Goal: Information Seeking & Learning: Learn about a topic

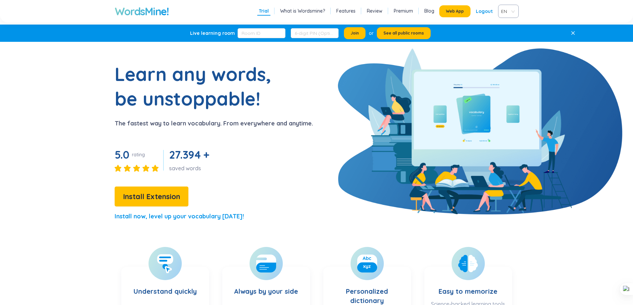
click at [458, 16] on button "Web App" at bounding box center [454, 11] width 31 height 12
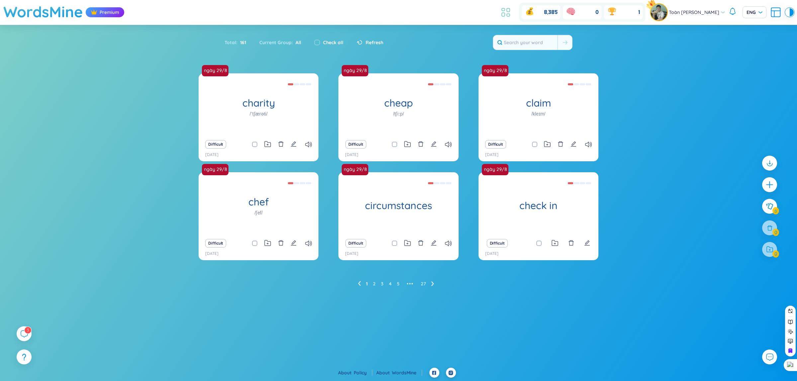
click at [501, 14] on icon at bounding box center [506, 12] width 12 height 12
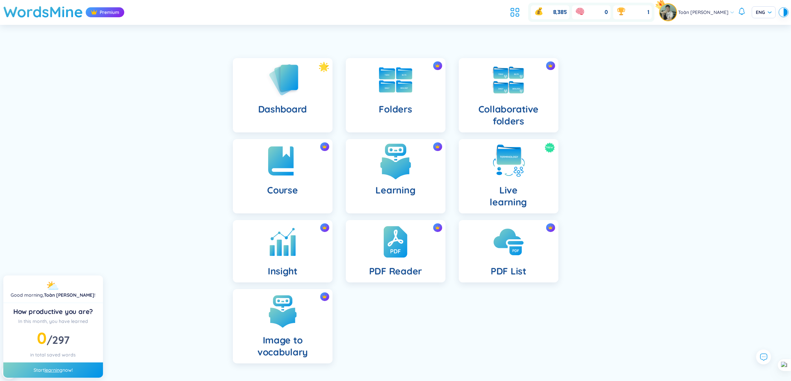
click at [406, 195] on h4 "Learning" at bounding box center [396, 190] width 40 height 12
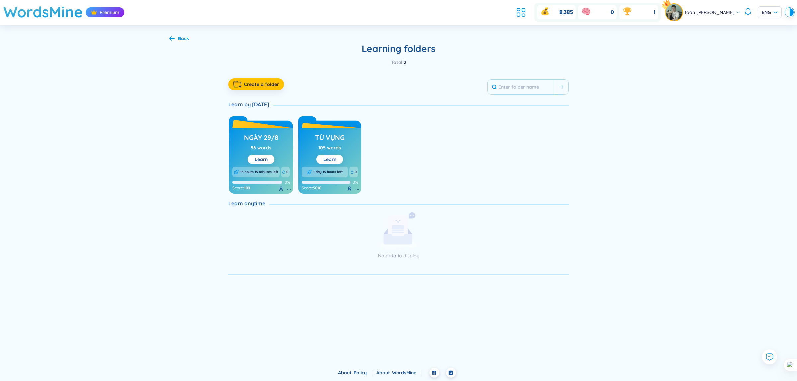
click at [281, 149] on div "ngày 29/8 56 words Learn 15 hours 15 minutes left 0 0% Score : 100" at bounding box center [261, 161] width 64 height 66
click at [266, 157] on link "Learn" at bounding box center [261, 159] width 13 height 6
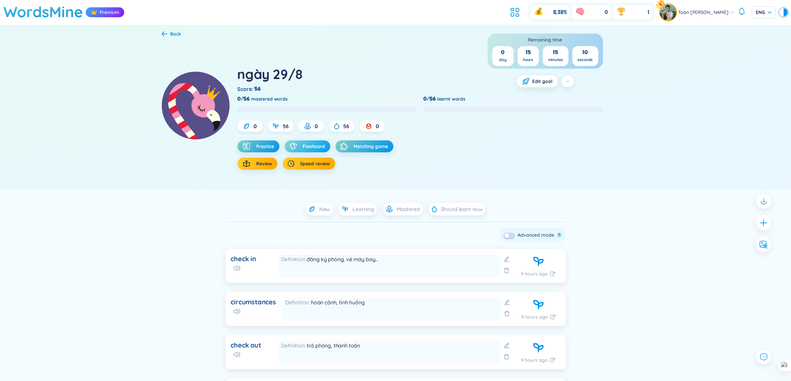
click at [293, 148] on icon "button" at bounding box center [293, 146] width 7 height 7
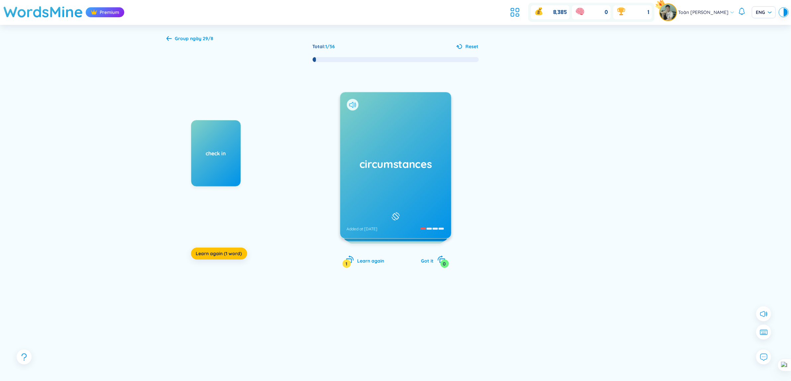
click at [354, 103] on icon at bounding box center [352, 105] width 7 height 6
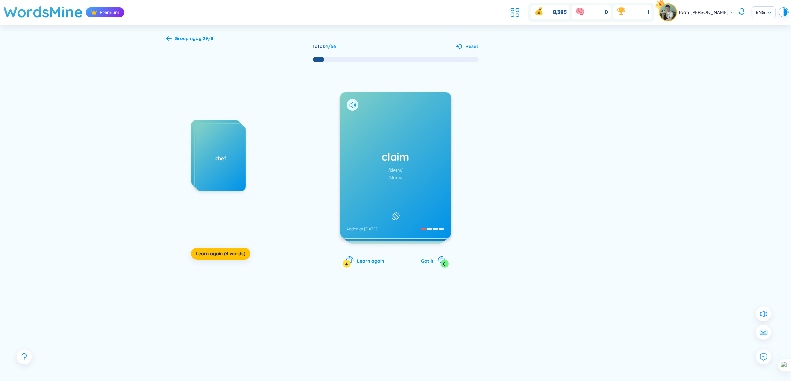
click at [352, 106] on icon at bounding box center [352, 105] width 7 height 6
click at [349, 106] on icon at bounding box center [351, 105] width 4 height 6
click at [351, 107] on icon at bounding box center [351, 105] width 4 height 6
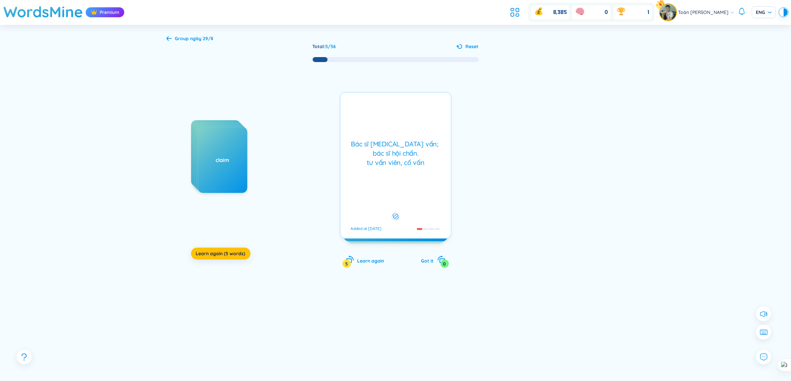
click at [411, 81] on div "check in circumstances check out chef claim Learn again (5 words) consultant /[…" at bounding box center [395, 172] width 458 height 218
click at [405, 103] on div "Bác sĩ [MEDICAL_DATA] vấn; bác sĩ hội chẩn. tư vấn viên, cố vấn Added at [DATE]" at bounding box center [396, 165] width 112 height 147
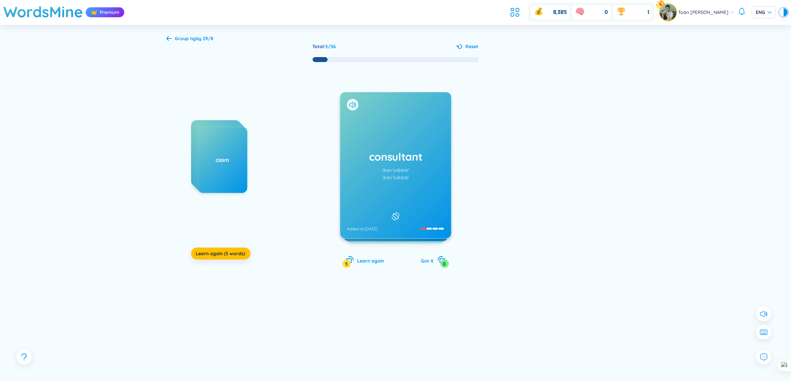
click at [462, 169] on div "check in circumstances check out chef claim Learn again (5 words) consultant /[…" at bounding box center [395, 172] width 458 height 218
click at [430, 165] on div "consultant /kənˈsʌltənt/ /kənˈsʌltənt/ Added at [DATE]" at bounding box center [395, 165] width 111 height 146
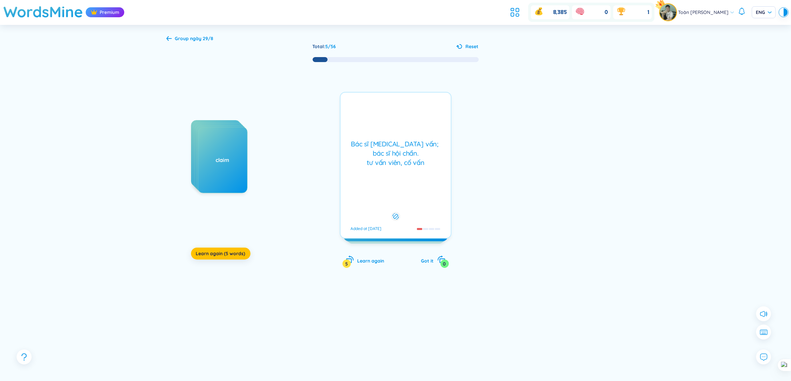
click at [430, 165] on div "Bác sĩ [MEDICAL_DATA] vấn; bác sĩ hội chẩn. tư vấn viên, cố vấn" at bounding box center [396, 153] width 104 height 28
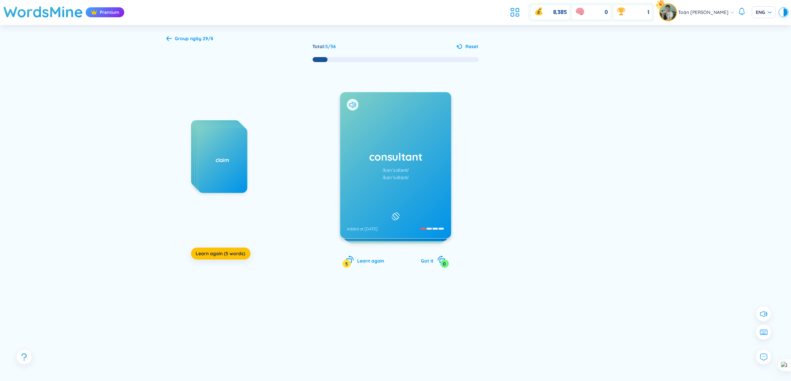
click at [430, 165] on div "consultant /kənˈsʌltənt/ /kənˈsʌltənt/ Added at [DATE]" at bounding box center [395, 165] width 111 height 146
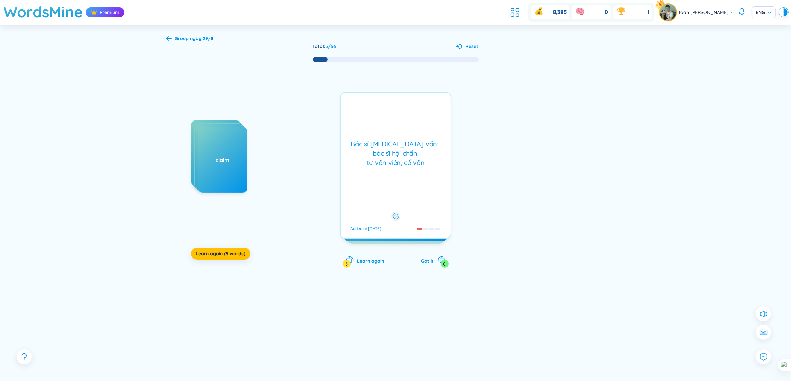
click at [430, 165] on div "Bác sĩ [MEDICAL_DATA] vấn; bác sĩ hội chẩn. tư vấn viên, cố vấn" at bounding box center [396, 153] width 104 height 28
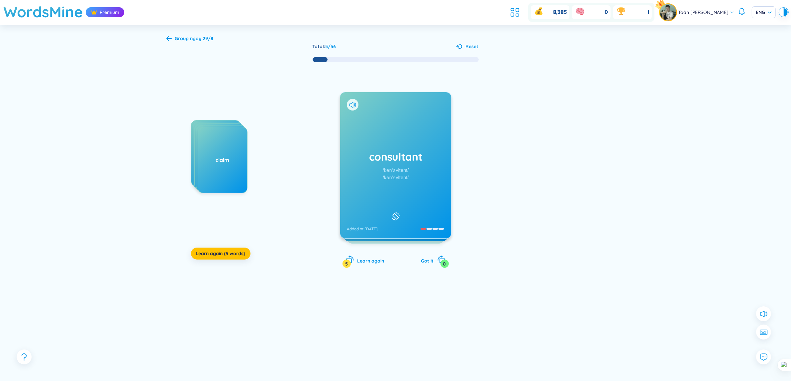
click at [413, 154] on h1 "consultant" at bounding box center [396, 156] width 98 height 15
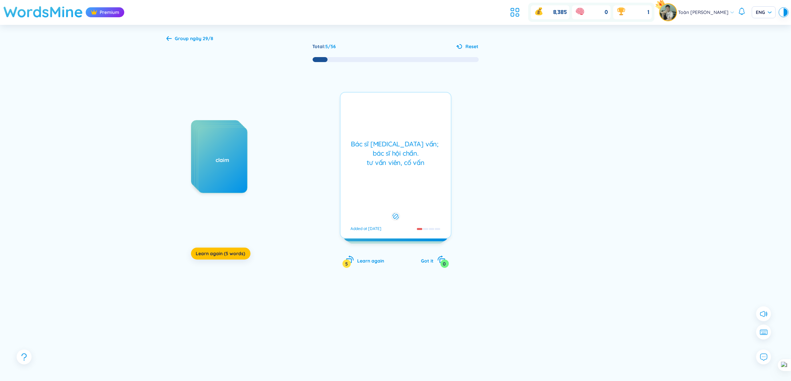
click at [47, 18] on h1 "WordsMine" at bounding box center [43, 12] width 80 height 24
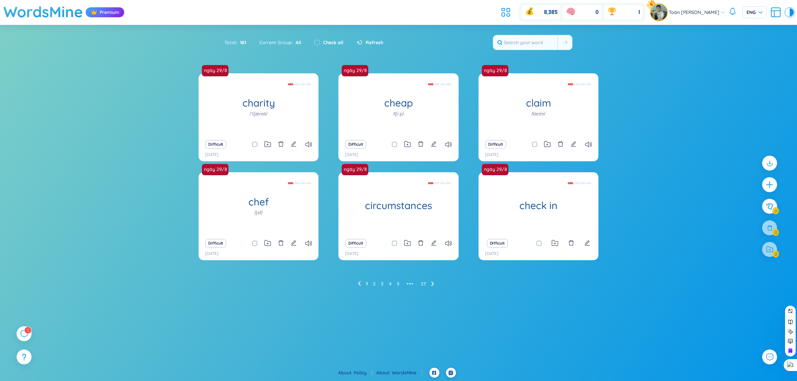
click at [431, 285] on icon at bounding box center [432, 283] width 3 height 5
click at [435, 279] on ul "1 2 3 4 5 ••• 27" at bounding box center [398, 284] width 81 height 11
click at [433, 283] on icon at bounding box center [432, 283] width 3 height 5
click at [434, 284] on ul "1 2 3 4 5 6 ••• 27" at bounding box center [398, 284] width 89 height 11
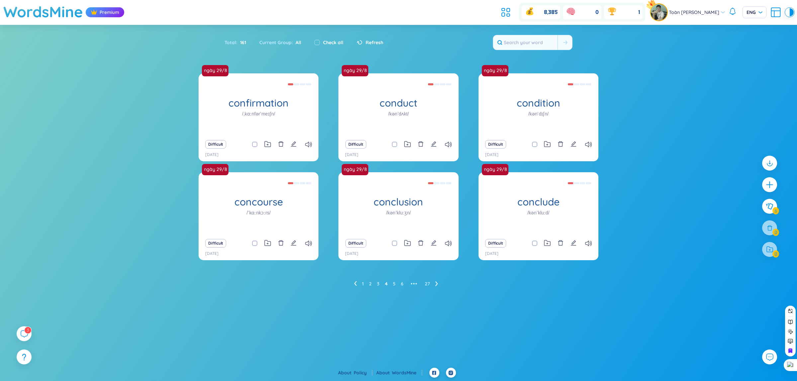
click at [436, 284] on icon at bounding box center [436, 283] width 3 height 5
click at [443, 285] on icon at bounding box center [444, 283] width 3 height 5
click at [443, 285] on ul "1 ••• 6 7 8 9 10 ••• 27" at bounding box center [398, 284] width 107 height 11
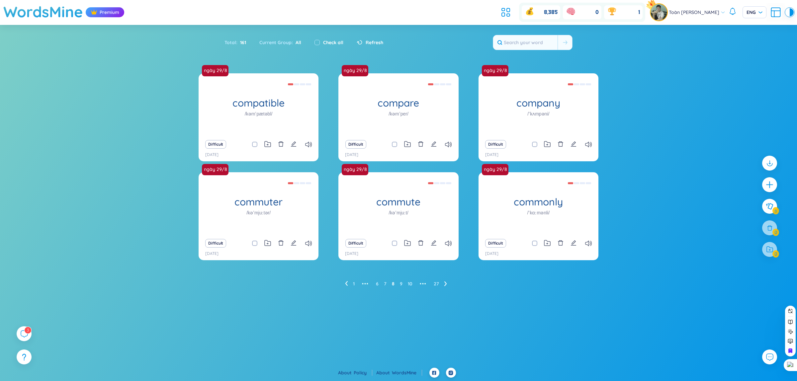
click at [448, 286] on ul "1 ••• 6 7 8 9 10 ••• 27" at bounding box center [398, 284] width 107 height 11
click at [445, 285] on icon at bounding box center [445, 284] width 2 height 5
click at [446, 285] on icon at bounding box center [445, 284] width 2 height 5
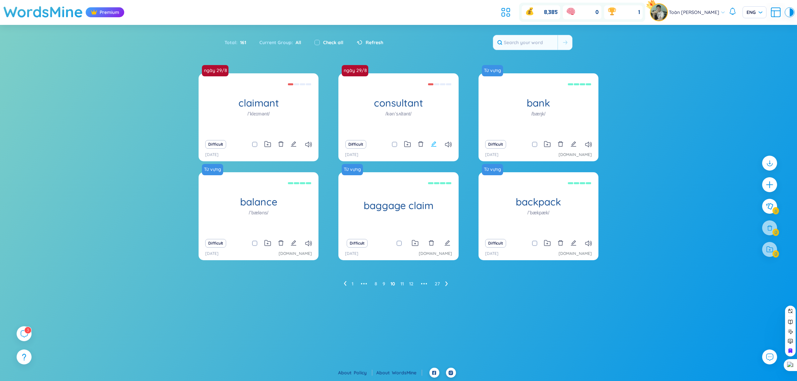
click at [432, 143] on icon "edit" at bounding box center [434, 144] width 6 height 6
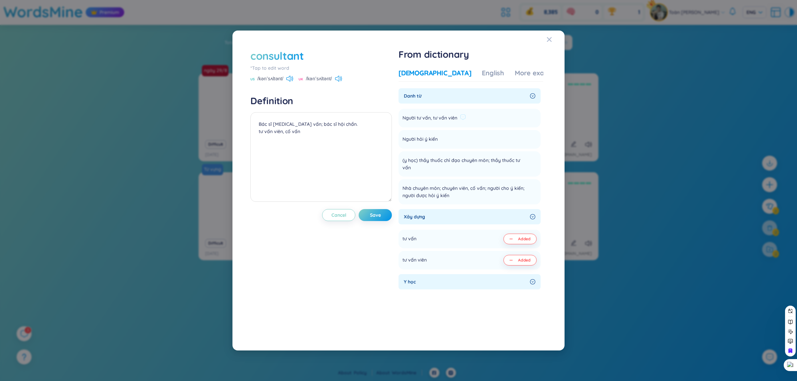
click at [444, 121] on span "Người tư vấn, tư vấn viên" at bounding box center [429, 118] width 55 height 8
click at [447, 119] on span "Người tư vấn, tư vấn viên" at bounding box center [429, 118] width 55 height 8
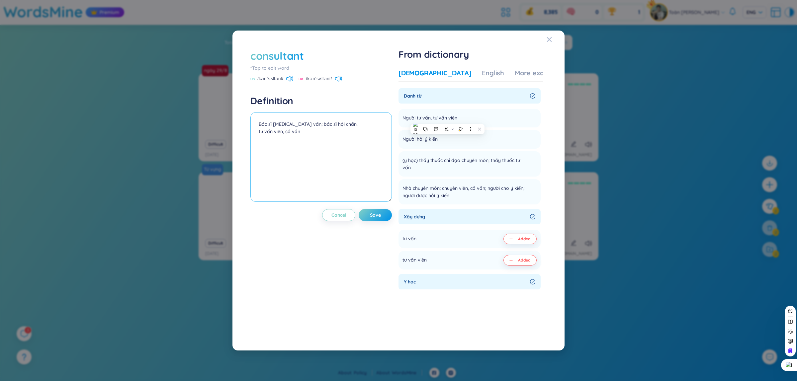
drag, startPoint x: 322, startPoint y: 139, endPoint x: 246, endPoint y: 119, distance: 78.5
click at [246, 119] on div "consultant *Tap to edit word US /kənˈsʌltənt/ [GEOGRAPHIC_DATA] /kənˈsʌltənt/ D…" at bounding box center [398, 191] width 316 height 304
paste textarea "Người tư vấn, tư vấn viên"
type textarea "Người tư vấn, tư vấn viên"
click at [374, 215] on span "Save" at bounding box center [375, 215] width 11 height 7
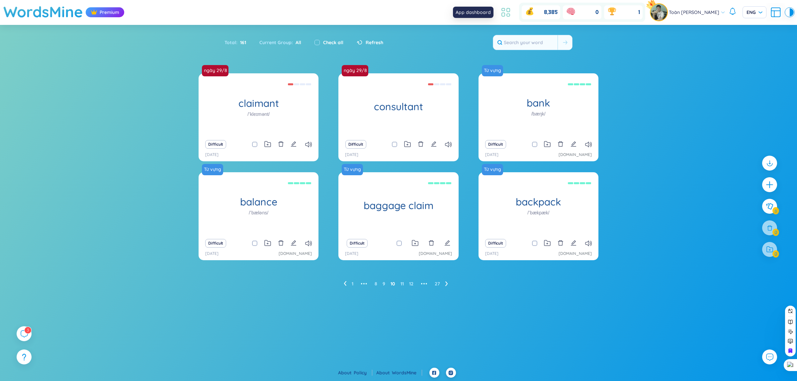
click at [503, 13] on icon at bounding box center [506, 12] width 12 height 12
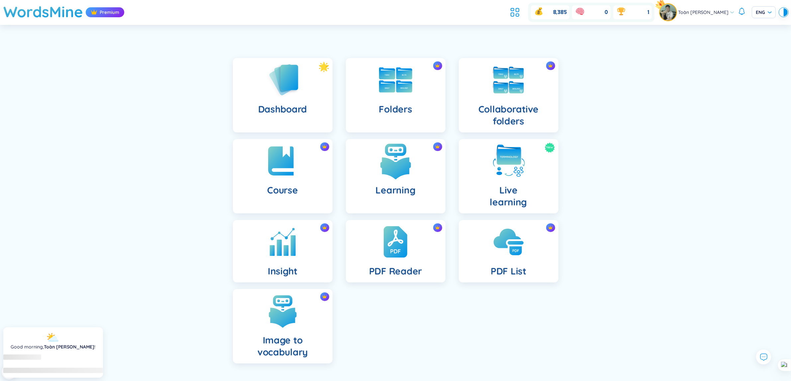
click at [407, 192] on h4 "Learning" at bounding box center [396, 190] width 40 height 12
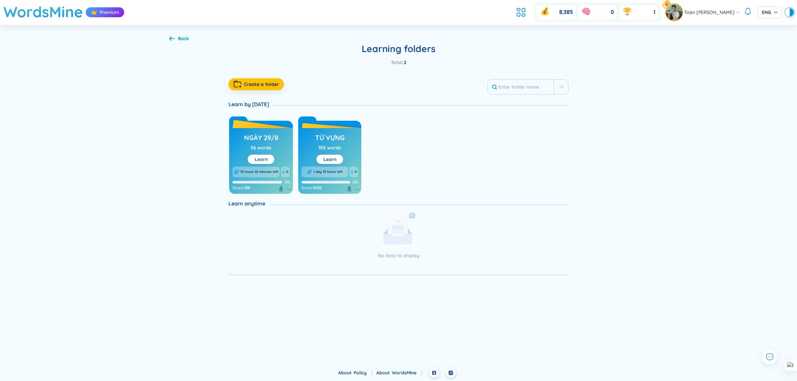
click at [269, 157] on button "Learn" at bounding box center [261, 159] width 27 height 9
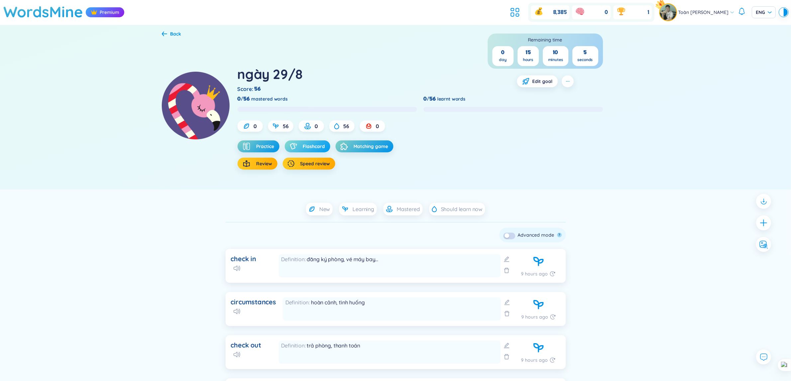
click at [301, 151] on button "Flashcard" at bounding box center [307, 146] width 45 height 12
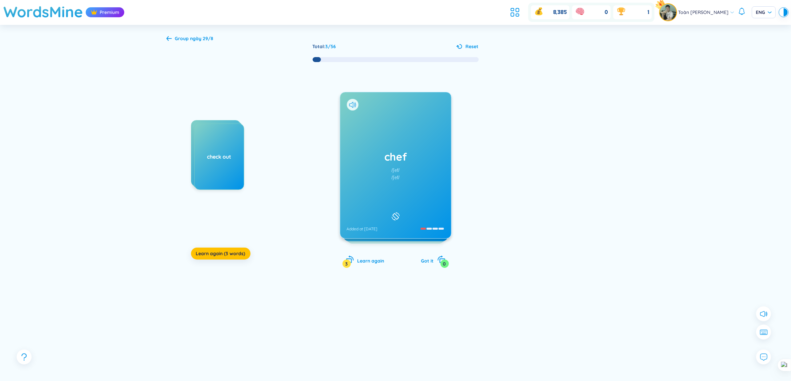
click at [352, 109] on div at bounding box center [353, 105] width 12 height 12
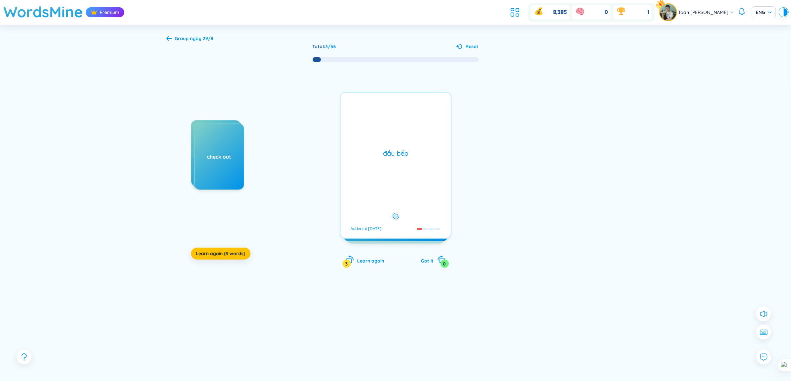
click at [352, 108] on div "chef /ʃef/ /ʃef/ Added at [DATE] đầu bếp Added at [DATE]" at bounding box center [396, 165] width 112 height 147
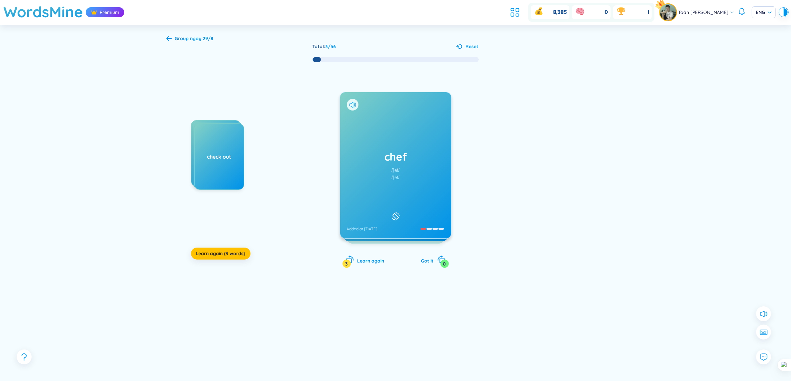
click at [352, 107] on icon at bounding box center [352, 105] width 7 height 6
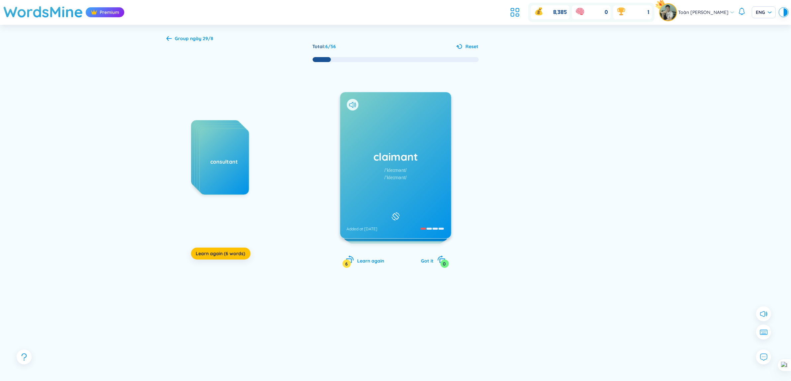
click at [393, 127] on div "claimant /ˈkleɪmənt/ /ˈkleɪmənt/ Added at [DATE]" at bounding box center [395, 165] width 111 height 146
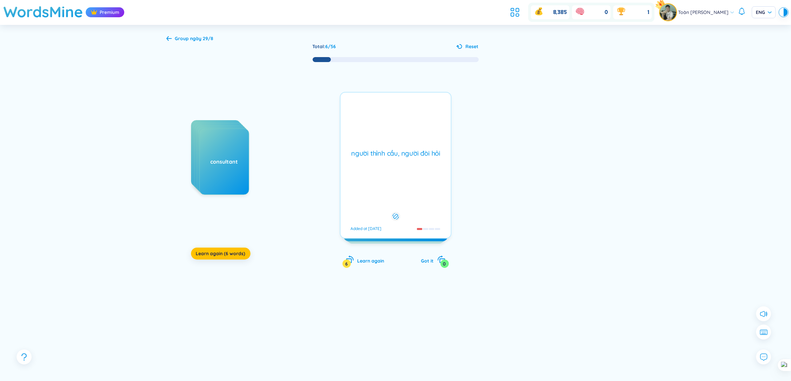
click at [393, 127] on div "người thỉnh cầu, người đòi hỏi Added at [DATE]" at bounding box center [396, 165] width 112 height 147
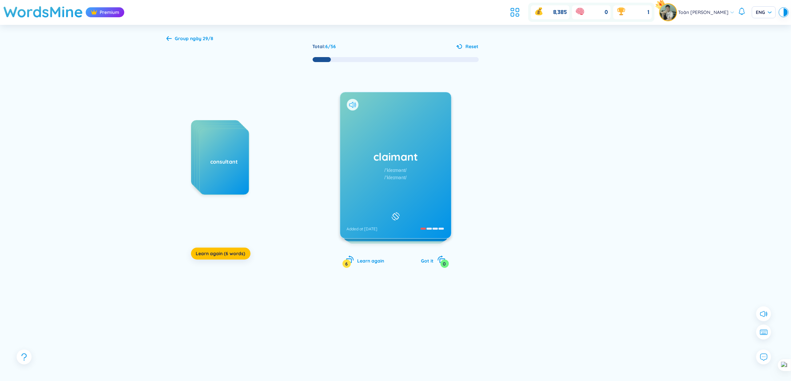
click at [354, 103] on icon at bounding box center [352, 105] width 7 height 6
click at [394, 128] on div "claimant /ˈkleɪmənt/ /ˈkleɪmənt/ Added at [DATE]" at bounding box center [395, 165] width 111 height 146
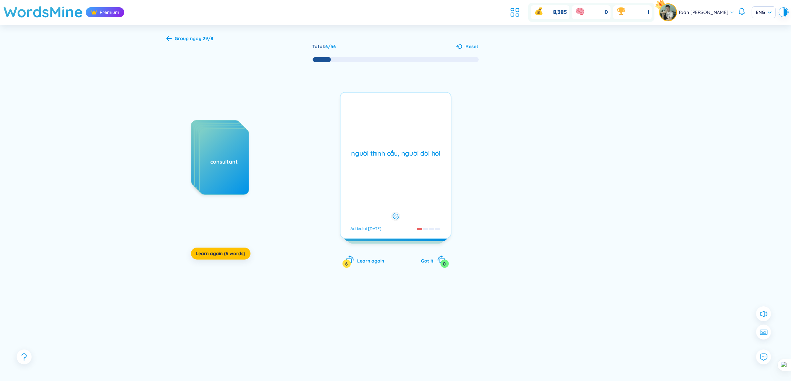
click at [394, 128] on div "người thỉnh cầu, người đòi hỏi Added at [DATE]" at bounding box center [396, 165] width 112 height 147
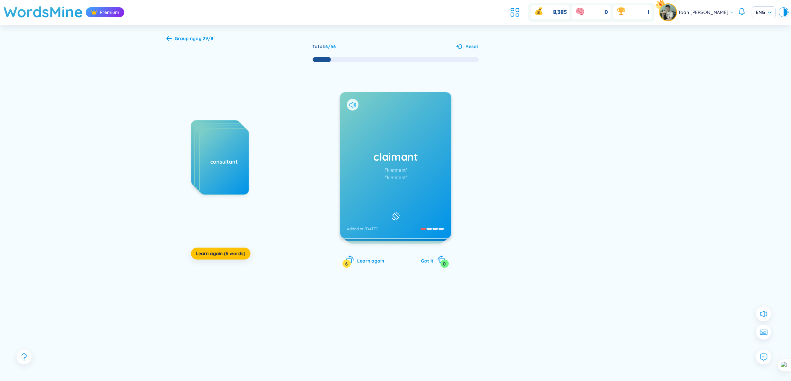
click at [353, 106] on icon at bounding box center [352, 105] width 7 height 6
click at [408, 122] on div "claimant /ˈkleɪmənt/ /ˈkleɪmənt/ Added at [DATE]" at bounding box center [395, 165] width 111 height 146
click at [354, 108] on icon at bounding box center [352, 105] width 7 height 6
click at [353, 100] on div at bounding box center [353, 105] width 12 height 12
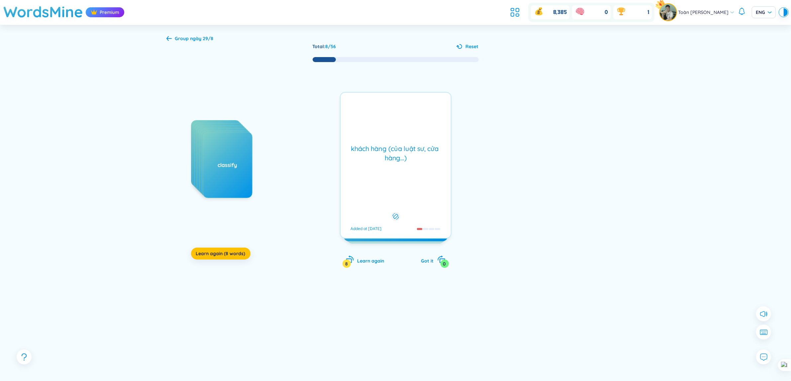
click at [353, 105] on div "client /ˈklaɪənt/ /ˈklaɪənt/ Added at [DATE] khách hàng (của luật sư, cửa hàng……" at bounding box center [396, 165] width 112 height 147
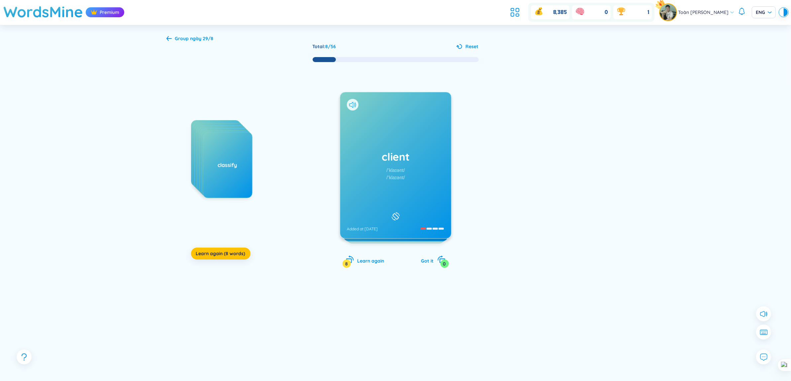
click at [351, 107] on icon at bounding box center [351, 105] width 4 height 6
click at [352, 102] on icon at bounding box center [351, 105] width 4 height 6
click at [213, 253] on span "Learn again (10 words)" at bounding box center [221, 253] width 51 height 7
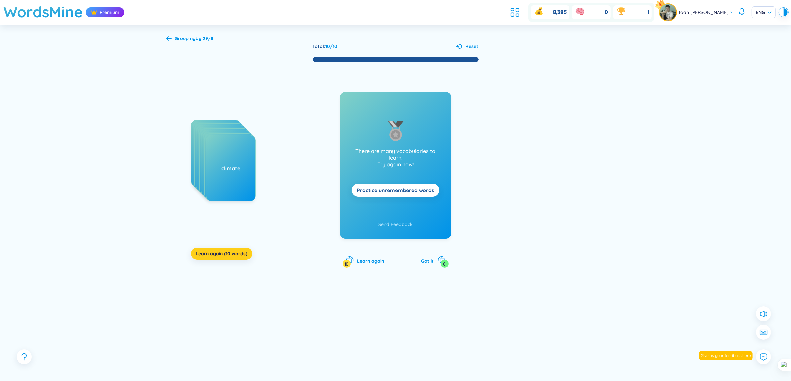
click at [245, 251] on span "Learn again (10 words)" at bounding box center [221, 253] width 51 height 7
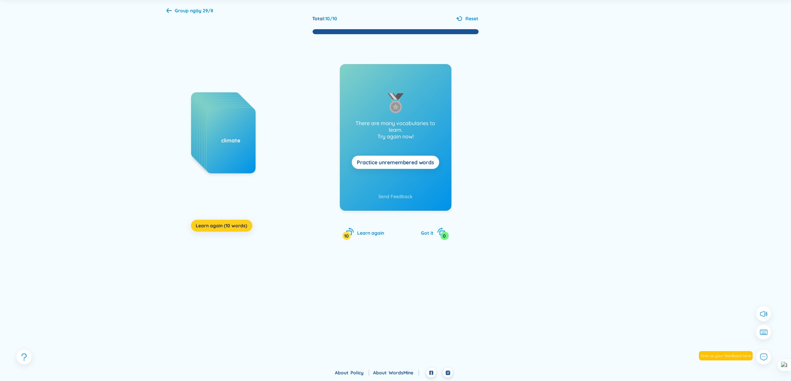
click at [240, 229] on span "Learn again (10 words)" at bounding box center [221, 225] width 51 height 7
click at [246, 228] on span "Learn again (10 words)" at bounding box center [221, 225] width 51 height 7
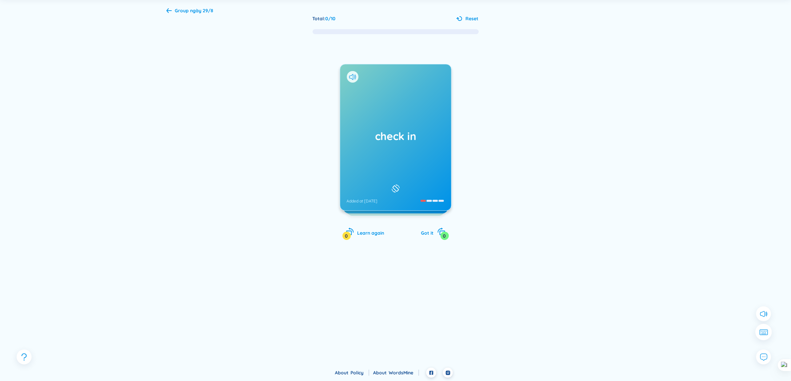
click at [765, 335] on icon at bounding box center [763, 332] width 9 height 6
click at [707, 135] on div "Group ngày 29/8 Total : 0 / 10 Reset check in Added at [DATE] đăng ký phòng, vé…" at bounding box center [395, 182] width 791 height 371
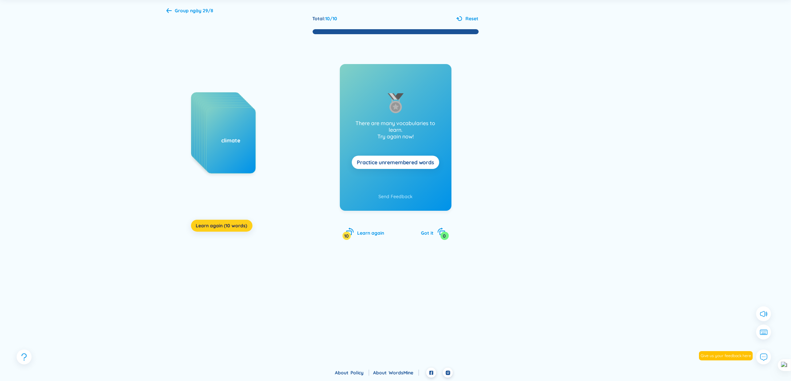
click at [223, 231] on button "Learn again (10 words)" at bounding box center [221, 226] width 61 height 12
click at [770, 328] on button at bounding box center [763, 332] width 17 height 17
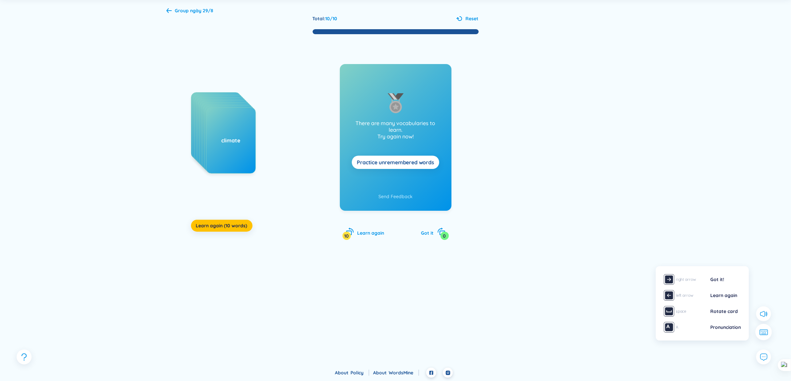
click at [769, 335] on button at bounding box center [763, 332] width 17 height 17
click at [222, 224] on span "Learn again (10 words)" at bounding box center [221, 225] width 51 height 7
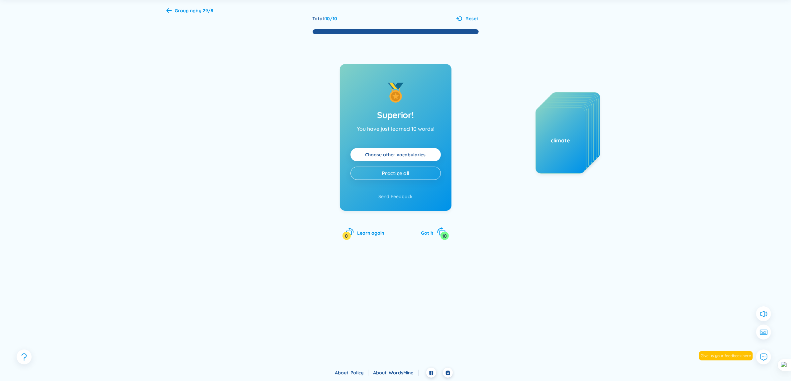
click at [430, 233] on span "Got it" at bounding box center [427, 233] width 13 height 6
click at [427, 235] on span "Got it" at bounding box center [427, 233] width 13 height 6
click at [405, 175] on span "Practice all" at bounding box center [396, 173] width 28 height 7
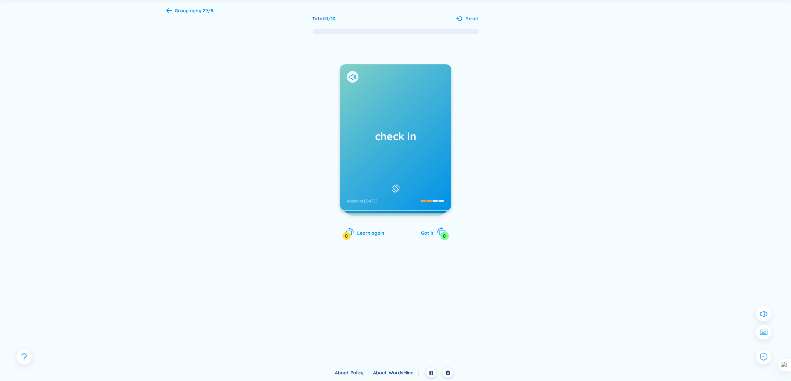
click at [432, 235] on span "Got it" at bounding box center [427, 233] width 13 height 6
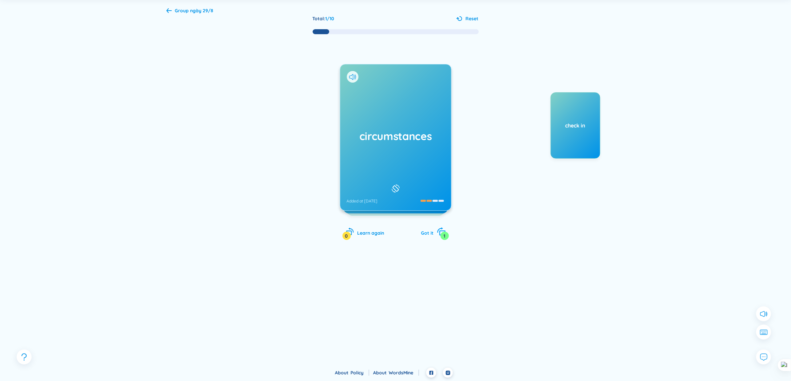
click at [432, 235] on span "Got it" at bounding box center [427, 233] width 13 height 6
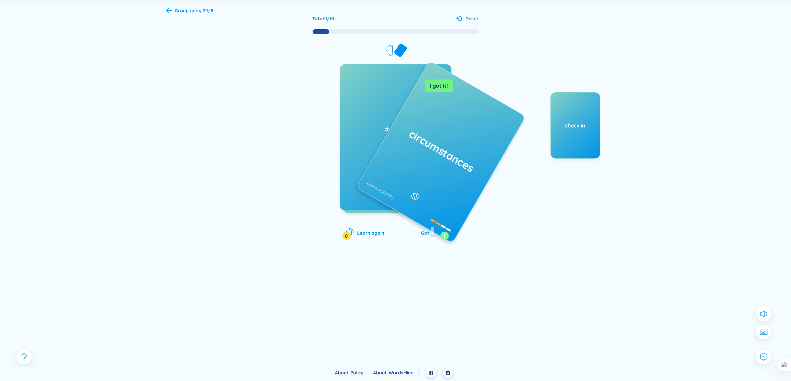
click at [432, 235] on span "Got it" at bounding box center [427, 233] width 13 height 6
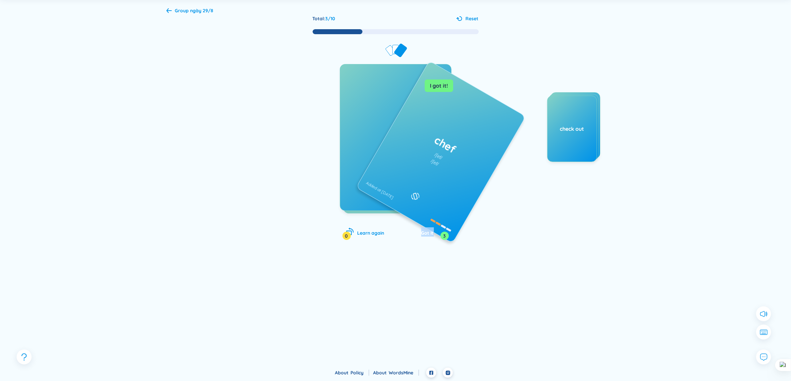
click at [432, 235] on span "Got it" at bounding box center [427, 233] width 13 height 6
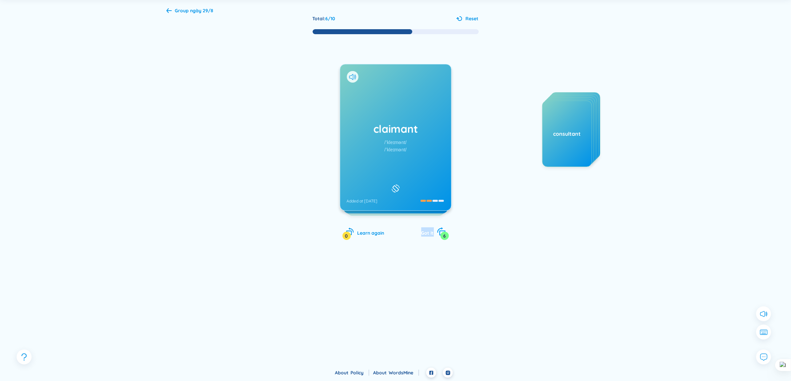
click at [432, 235] on span "Got it" at bounding box center [427, 233] width 13 height 6
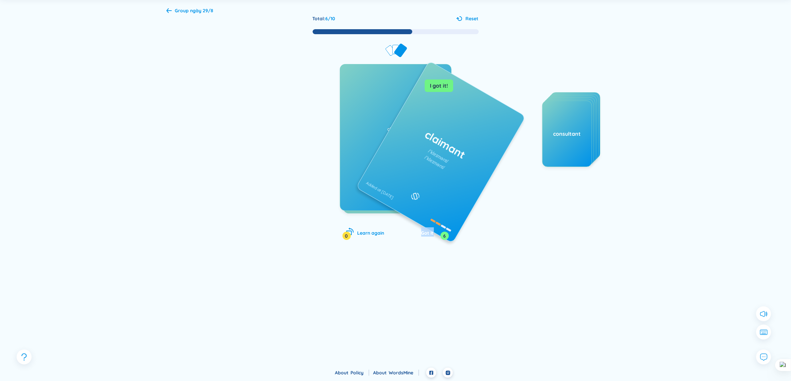
click at [432, 235] on span "Got it" at bounding box center [427, 233] width 13 height 6
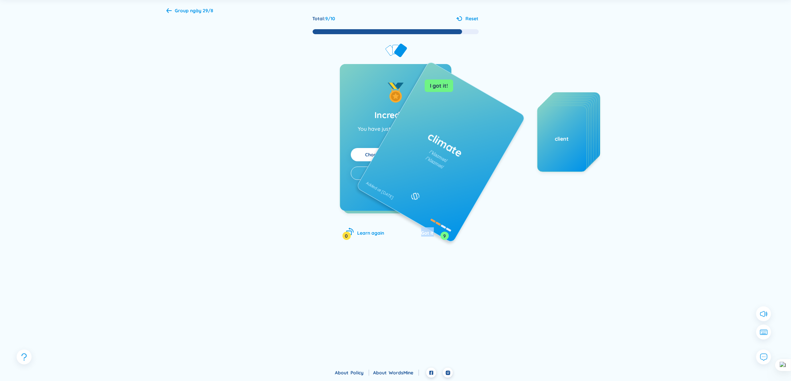
click at [432, 235] on span "Got it" at bounding box center [427, 233] width 13 height 6
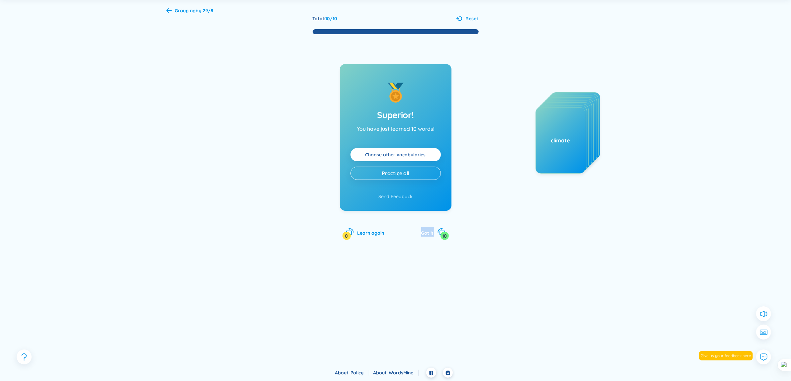
click at [406, 158] on link "Choose other vocabularies" at bounding box center [395, 154] width 60 height 7
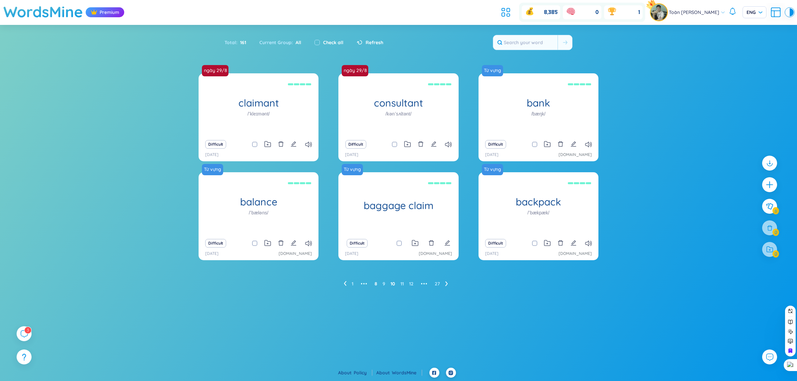
click at [376, 284] on link "8" at bounding box center [376, 284] width 3 height 10
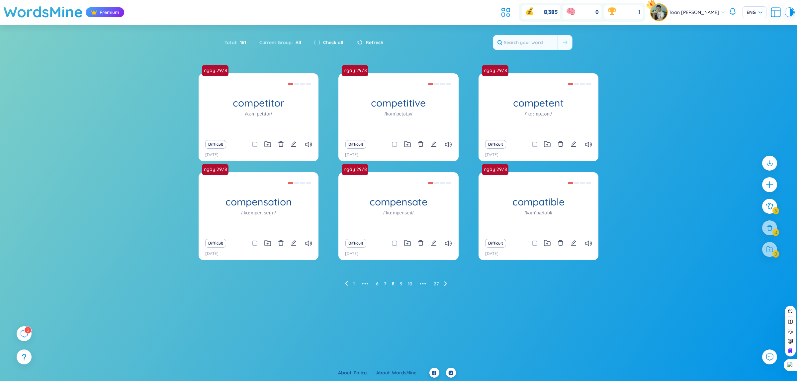
click at [493, 17] on header "WordsMine Premium 8,385 0 1 Toàn [PERSON_NAME]" at bounding box center [398, 12] width 797 height 25
click at [500, 12] on icon at bounding box center [506, 12] width 12 height 12
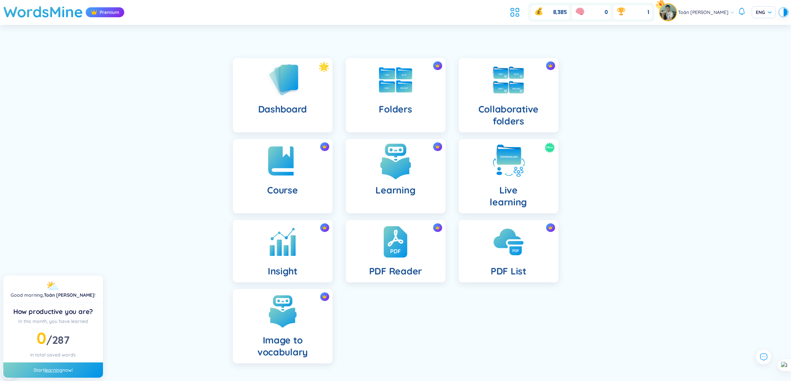
click at [392, 180] on div "Learning" at bounding box center [396, 176] width 100 height 74
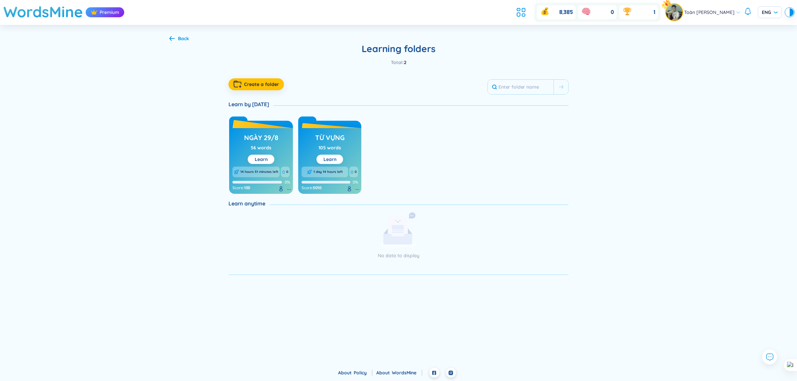
click at [277, 153] on div "ngày 29/8 56 words Learn" at bounding box center [261, 147] width 34 height 33
click at [284, 150] on div "ngày 29/8 56 words Learn 14 hours 51 minutes left 0 0% Score : 100" at bounding box center [261, 161] width 64 height 66
click at [268, 156] on button "Learn" at bounding box center [261, 159] width 27 height 9
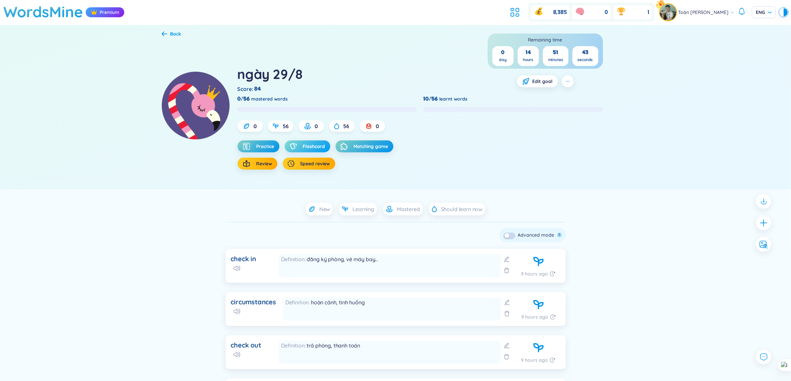
click at [310, 149] on span "Flashcard" at bounding box center [314, 146] width 22 height 7
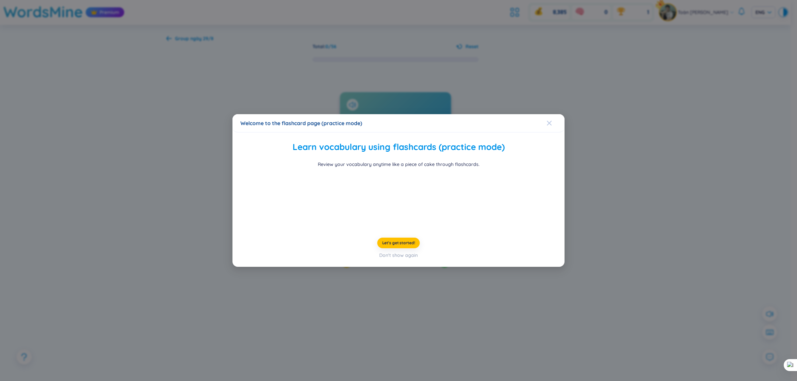
click at [554, 114] on span "Close" at bounding box center [556, 123] width 18 height 18
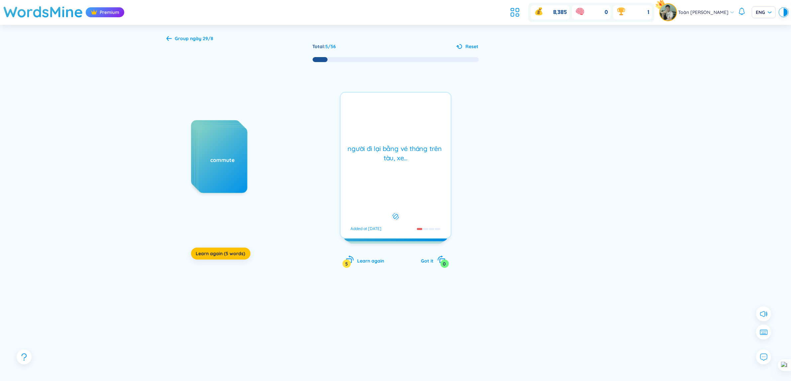
click at [370, 123] on div "người đi lại bằng vé tháng trên tàu, xe… Added at [DATE]" at bounding box center [396, 165] width 112 height 147
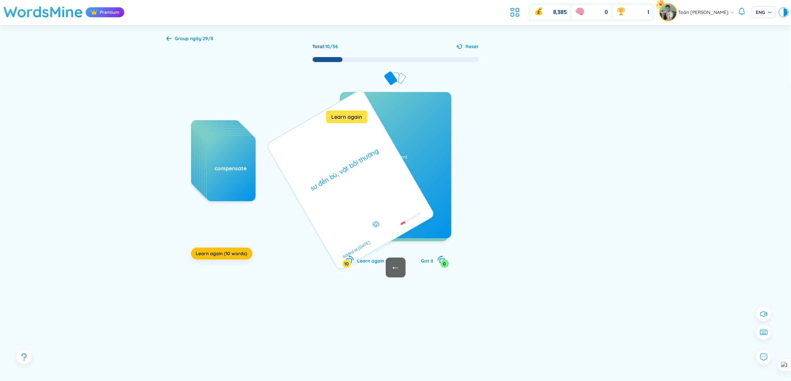
scroll to position [17, 0]
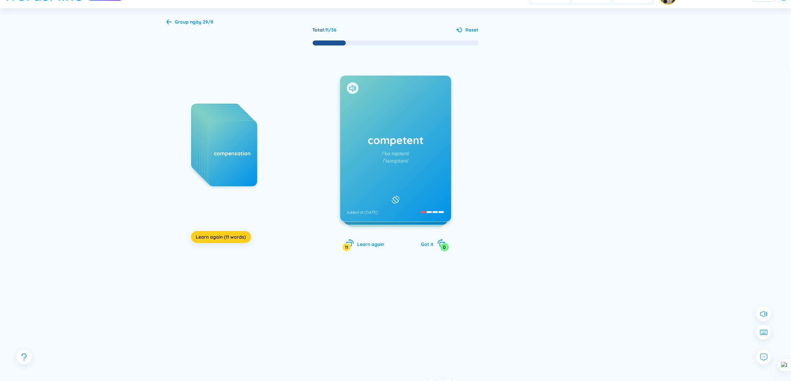
click at [243, 238] on span "Learn again (11 words)" at bounding box center [221, 237] width 50 height 7
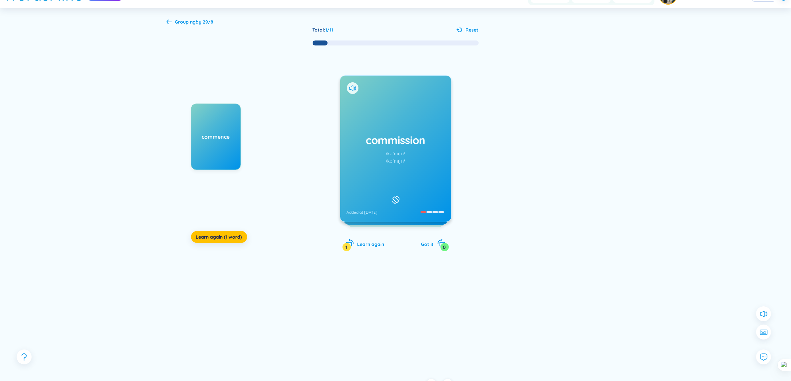
click at [463, 32] on div at bounding box center [459, 30] width 7 height 7
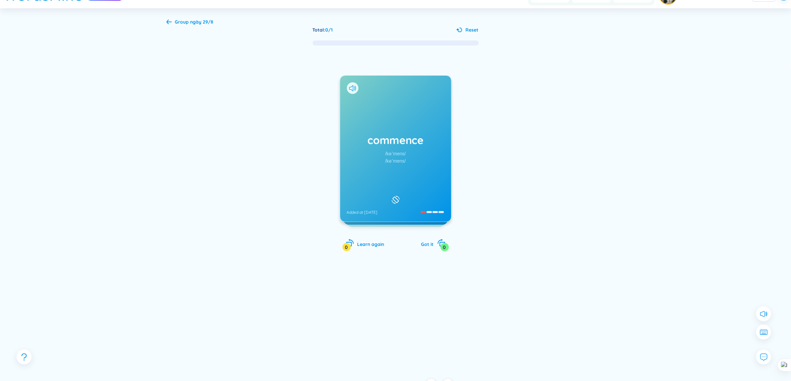
click at [467, 29] on span "Reset" at bounding box center [472, 29] width 13 height 7
click at [194, 26] on div "Group ngày 29/8 Total : 0 / 1 Reset commence /kəˈmens/ /kəˈmens/ Added at [DATE…" at bounding box center [395, 193] width 478 height 371
click at [190, 22] on b "ngày 29/8" at bounding box center [201, 22] width 23 height 6
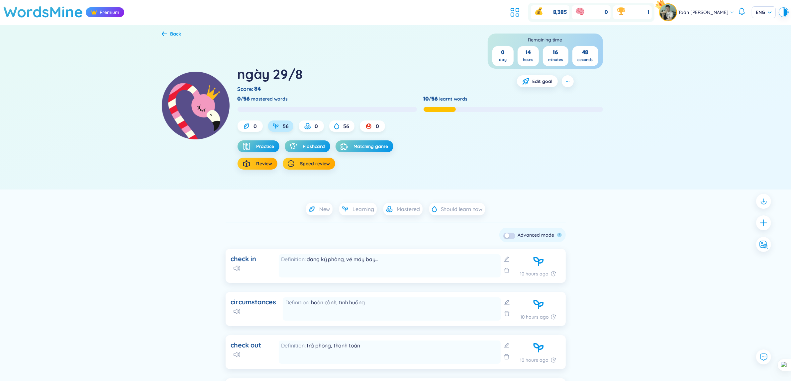
click at [285, 129] on span "56" at bounding box center [286, 126] width 6 height 7
click at [315, 141] on button "Flashcard" at bounding box center [307, 146] width 45 height 12
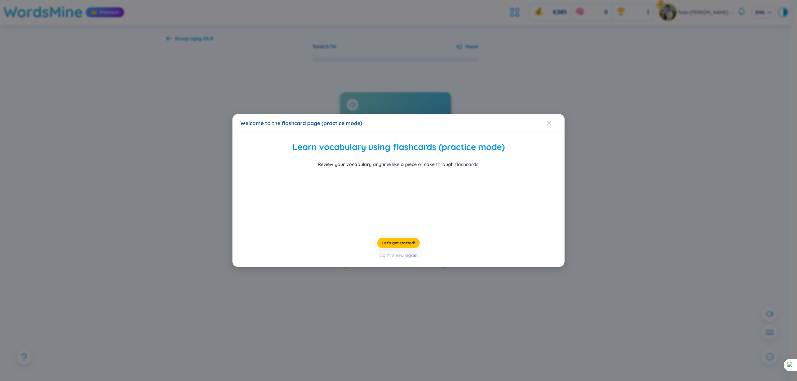
click at [558, 114] on span "Close" at bounding box center [556, 123] width 18 height 18
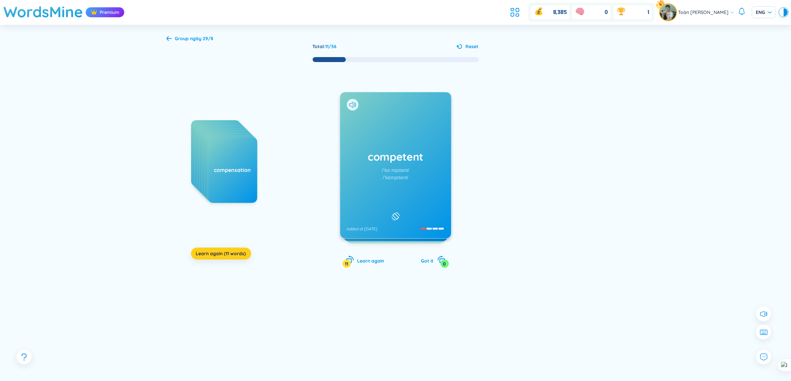
click at [203, 260] on button "Learn again (11 words)" at bounding box center [221, 254] width 60 height 12
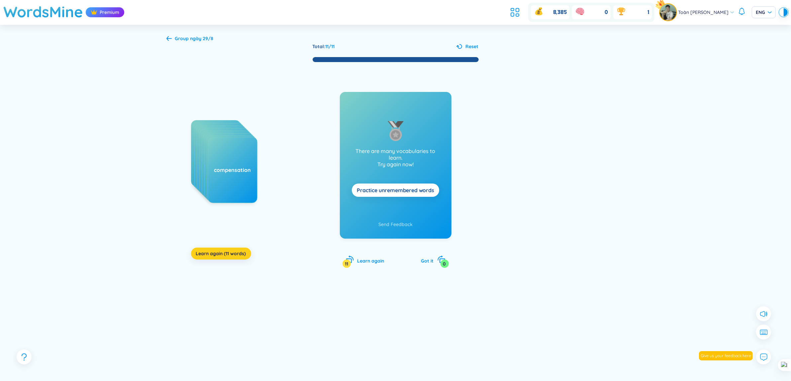
click at [209, 252] on span "Learn again (11 words)" at bounding box center [221, 253] width 50 height 7
click at [218, 248] on button "Learn again (11 words)" at bounding box center [221, 254] width 60 height 12
click at [222, 257] on span "Learn again (11 words)" at bounding box center [221, 253] width 50 height 7
